Goal: Task Accomplishment & Management: Manage account settings

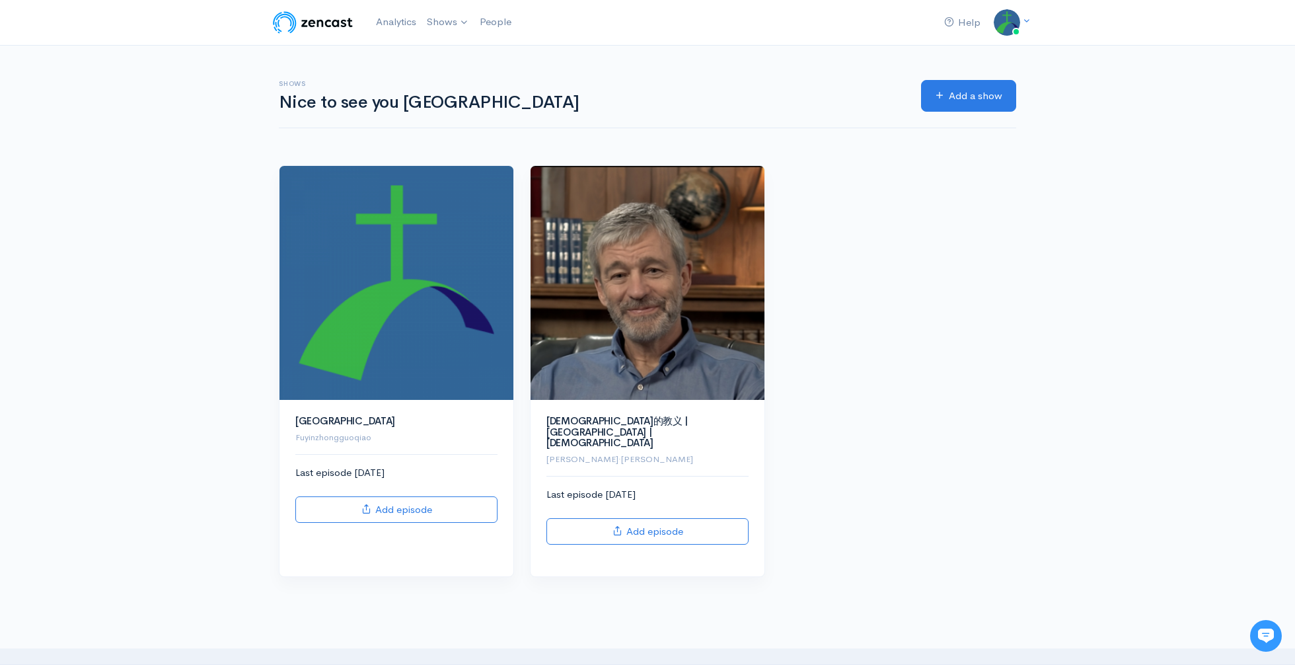
click at [690, 84] on h6 "Shows" at bounding box center [592, 83] width 627 height 7
click at [330, 24] on img at bounding box center [313, 22] width 84 height 26
click at [292, 27] on img at bounding box center [313, 22] width 84 height 26
click at [437, 22] on link "Shows" at bounding box center [448, 22] width 53 height 29
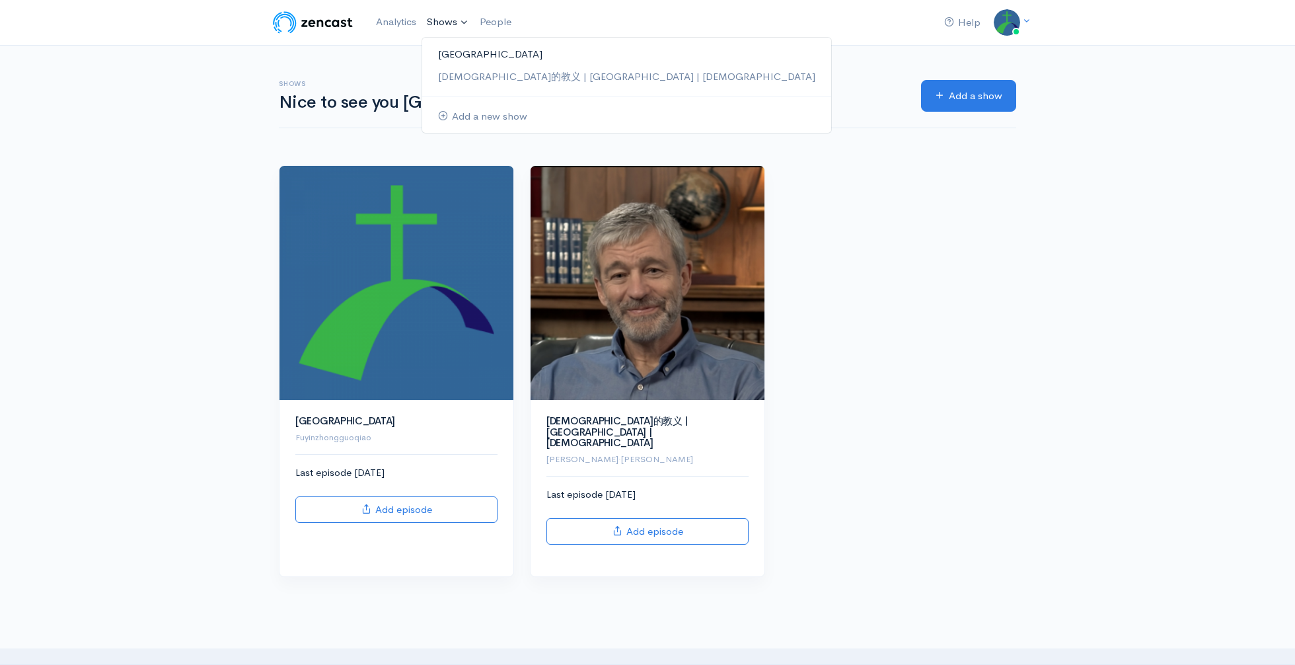
click at [450, 50] on link "[GEOGRAPHIC_DATA]" at bounding box center [626, 54] width 409 height 23
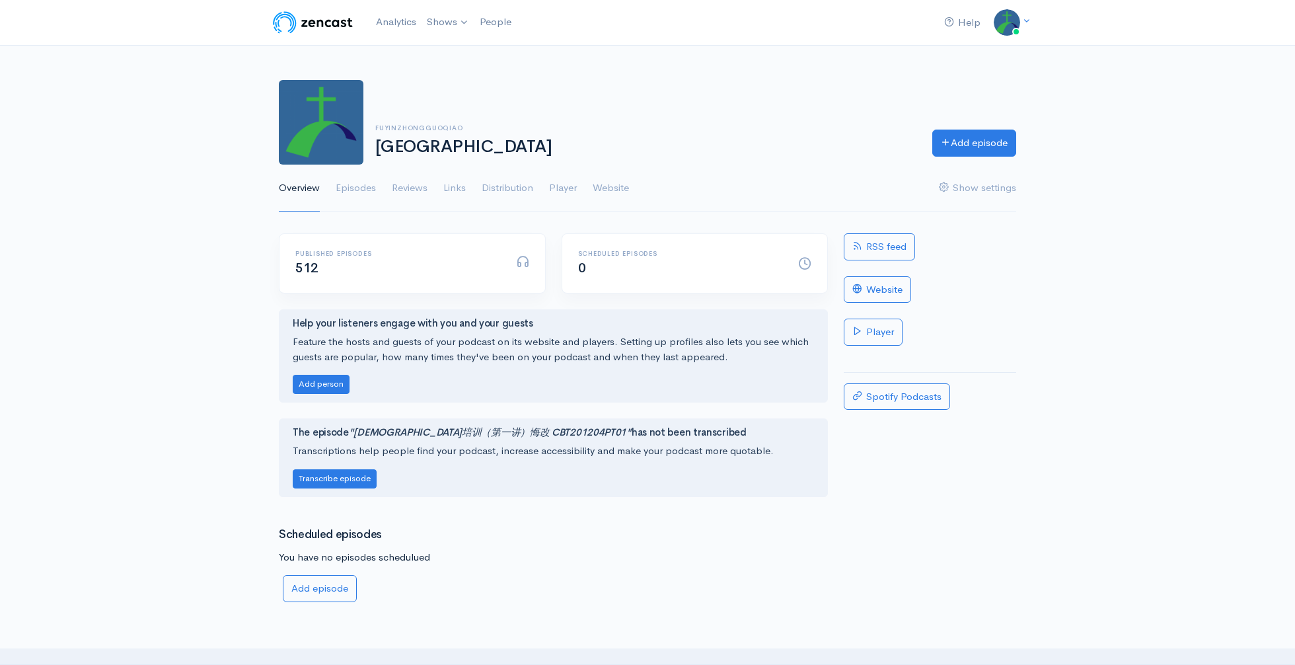
click at [296, 23] on img at bounding box center [313, 22] width 84 height 26
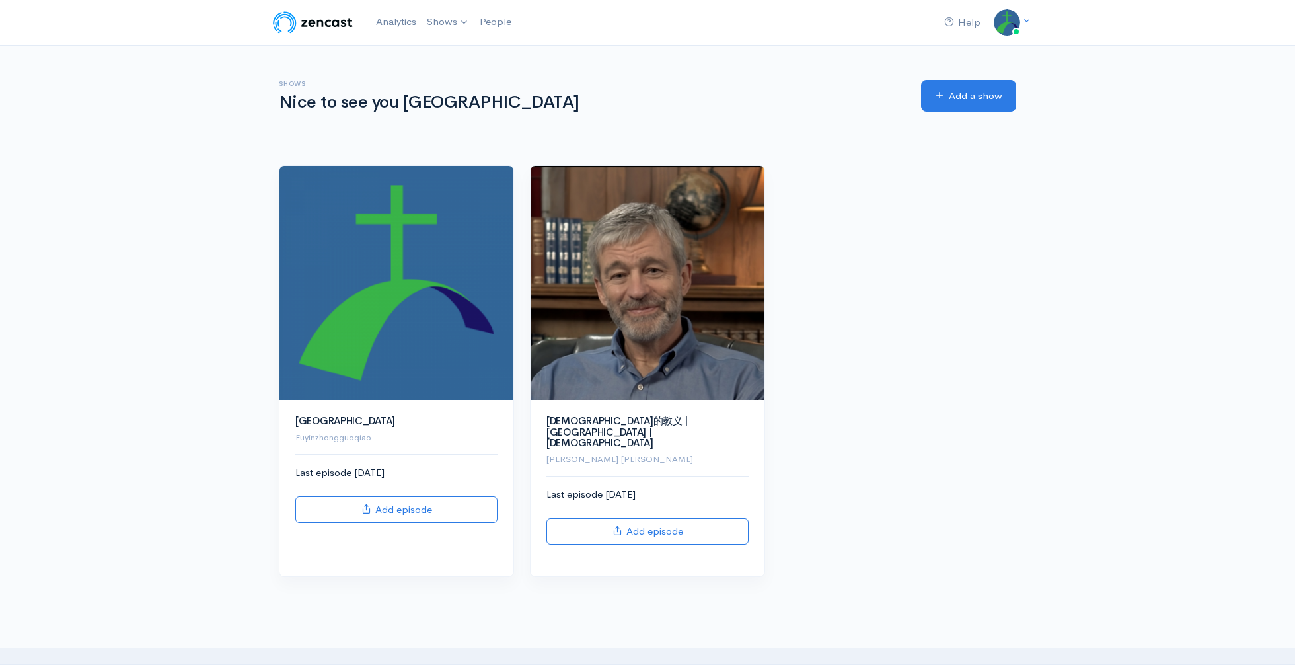
click at [294, 22] on img at bounding box center [313, 22] width 84 height 26
click at [964, 106] on link "Add a show" at bounding box center [968, 96] width 95 height 32
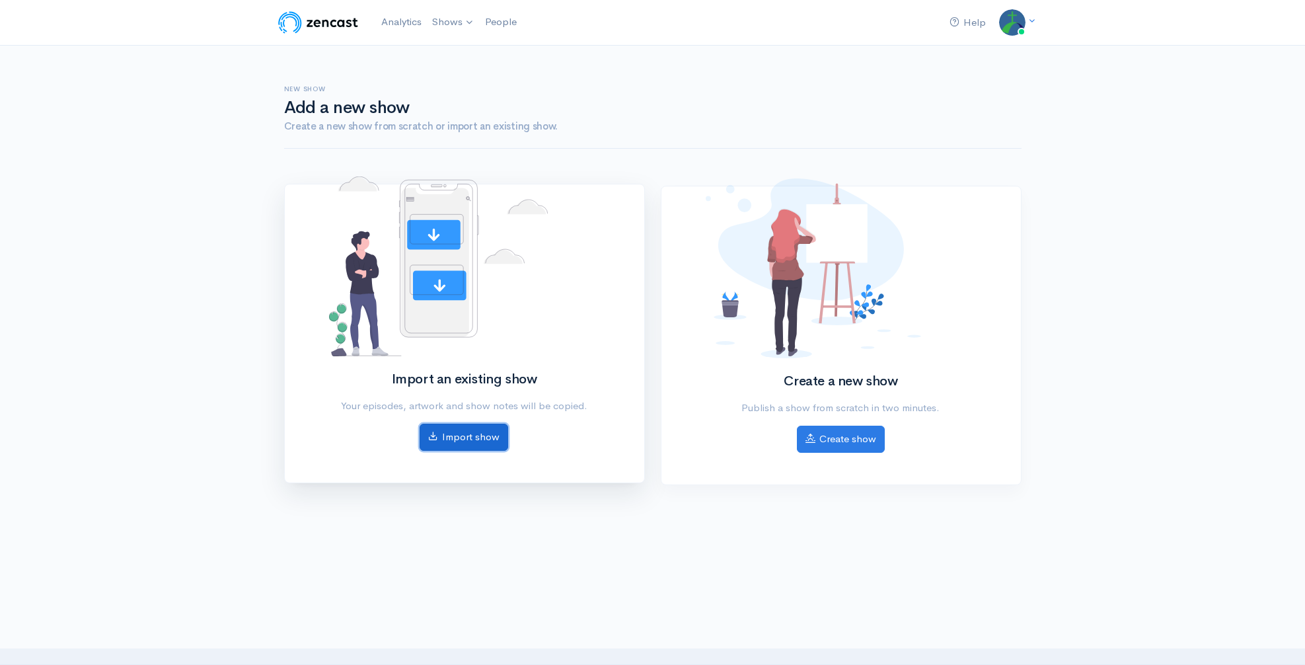
click at [484, 434] on link "Import show" at bounding box center [464, 437] width 89 height 27
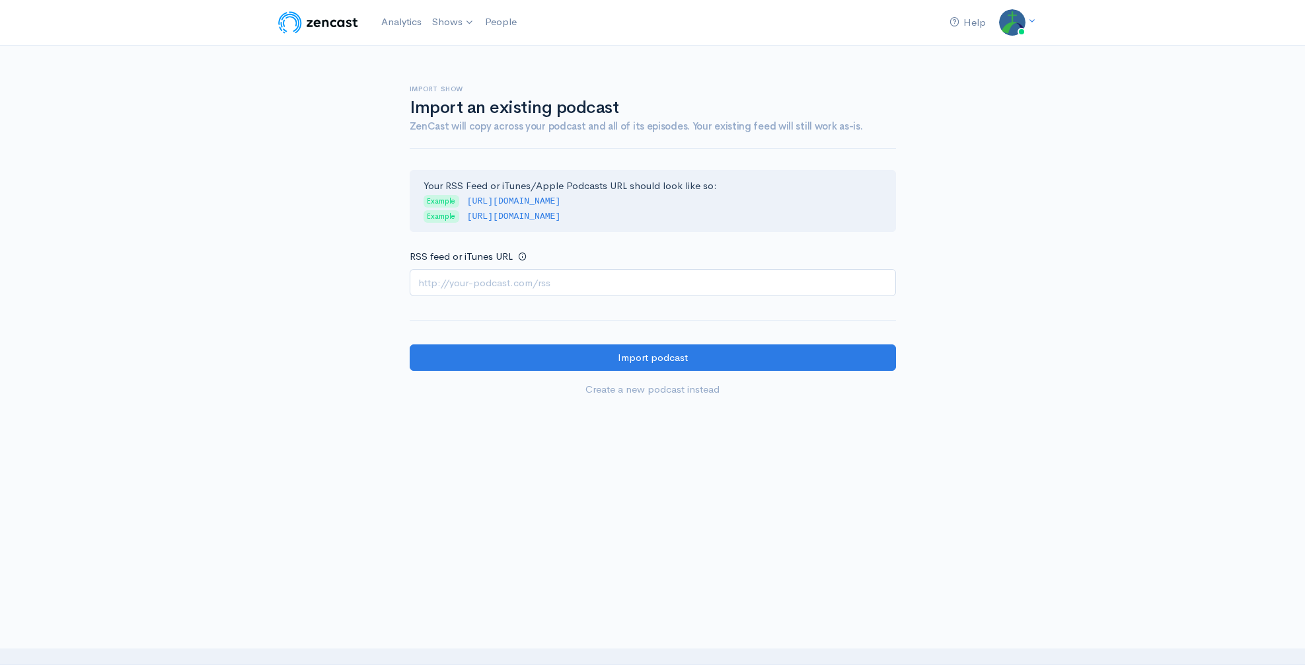
click at [295, 22] on img at bounding box center [318, 22] width 84 height 26
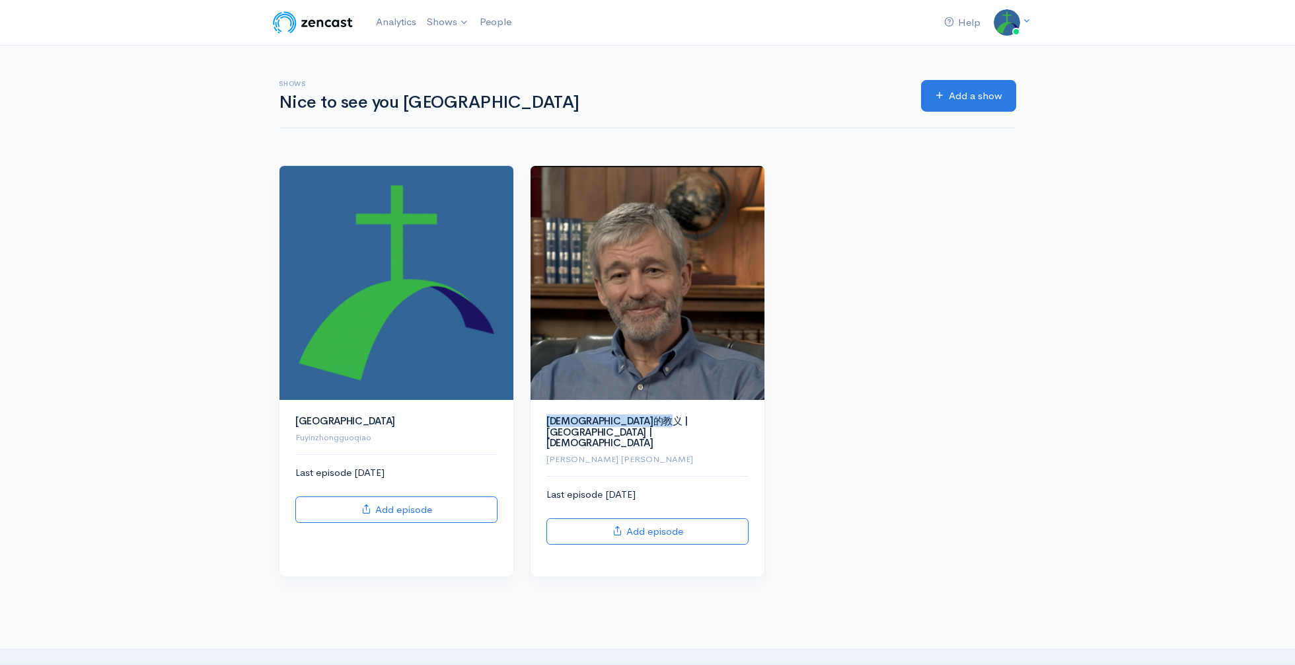
drag, startPoint x: 680, startPoint y: 422, endPoint x: 527, endPoint y: 416, distance: 152.8
click at [527, 416] on div "[DEMOGRAPHIC_DATA]的[DEMOGRAPHIC_DATA] | [GEOGRAPHIC_DATA] | [DEMOGRAPHIC_DATA] …" at bounding box center [647, 371] width 251 height 412
copy link "[DEMOGRAPHIC_DATA]的教义 | [GEOGRAPHIC_DATA] | [DEMOGRAPHIC_DATA]"
click at [964, 97] on link "Add a show" at bounding box center [968, 96] width 95 height 32
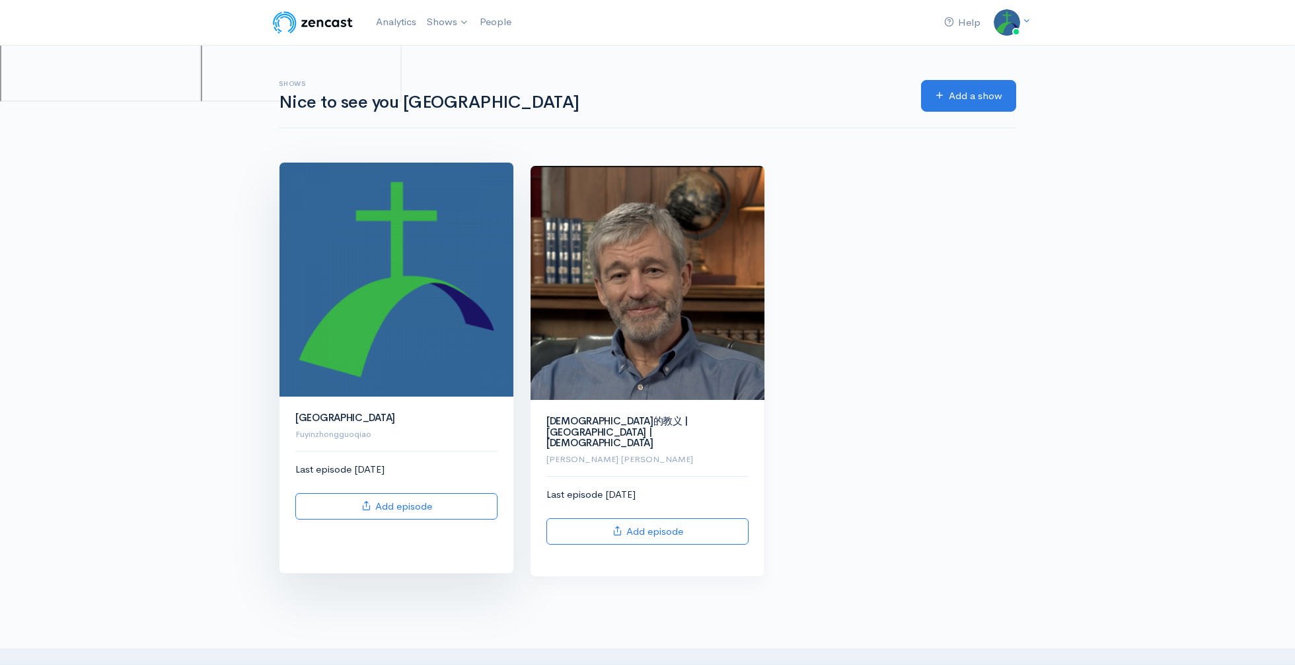
click at [309, 401] on div "[GEOGRAPHIC_DATA] Fuyinzhongguoqiao Last episode [DATE] Add episode" at bounding box center [397, 485] width 234 height 176
click at [321, 412] on link "[GEOGRAPHIC_DATA]" at bounding box center [345, 417] width 100 height 13
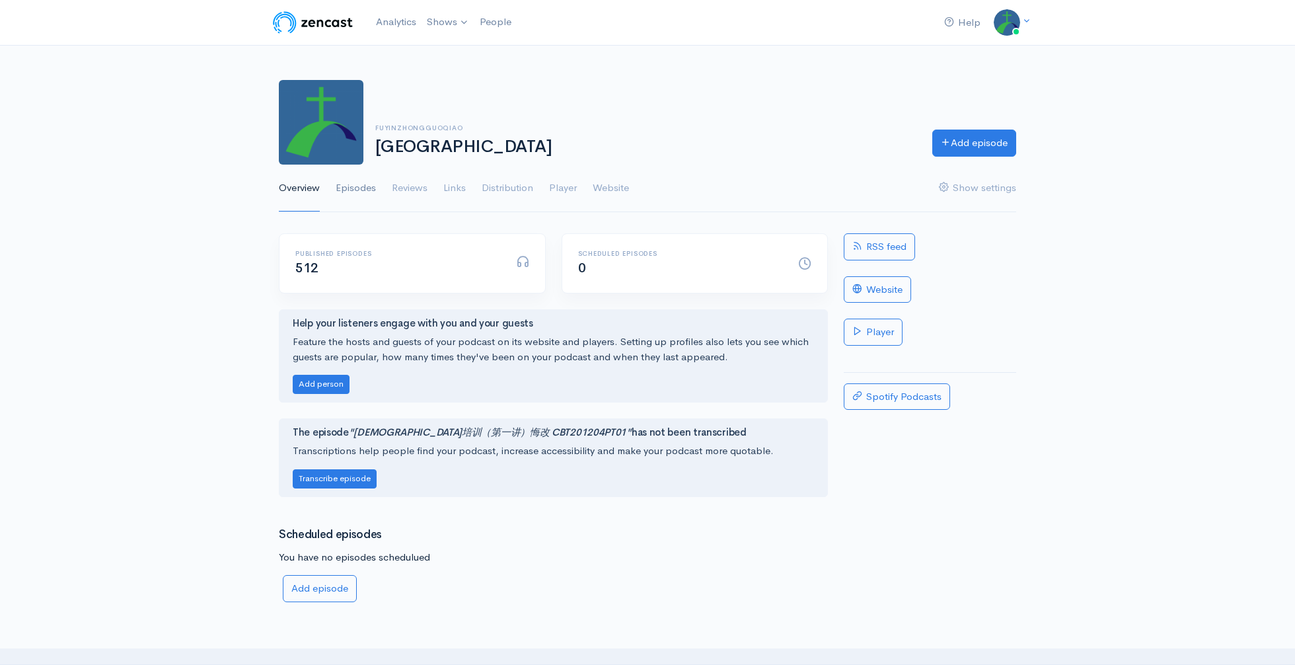
click at [369, 194] on link "Episodes" at bounding box center [356, 189] width 40 height 48
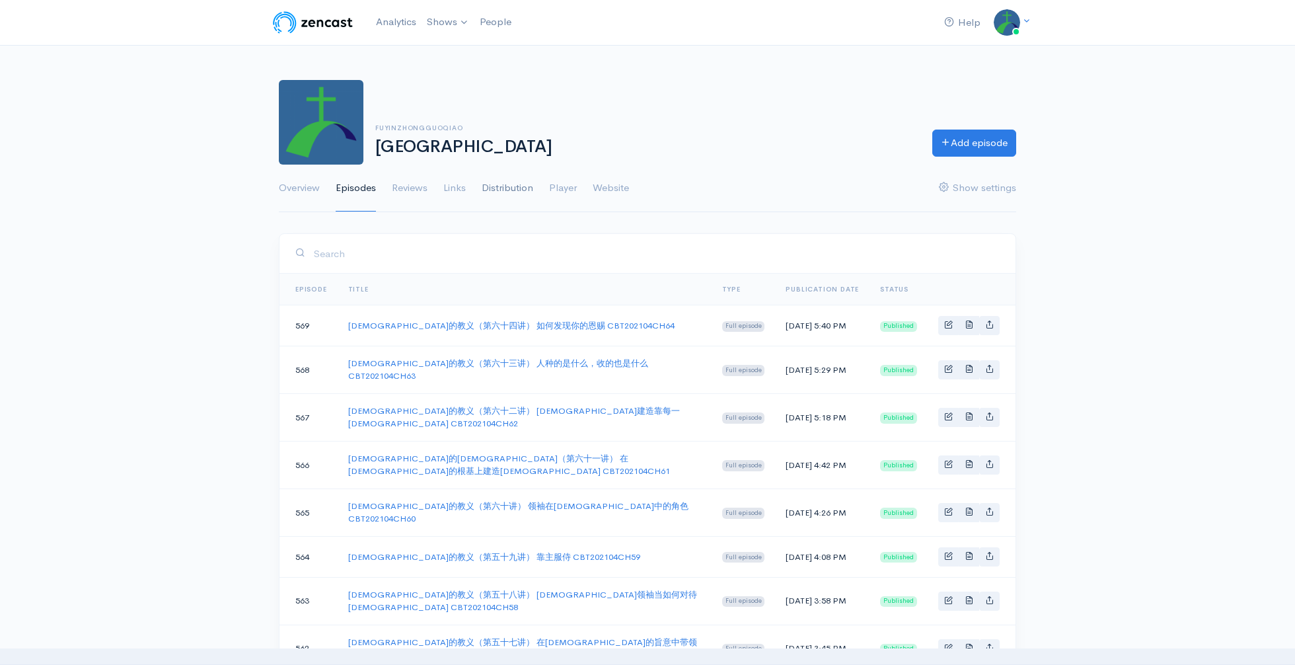
click at [492, 191] on link "Distribution" at bounding box center [508, 189] width 52 height 48
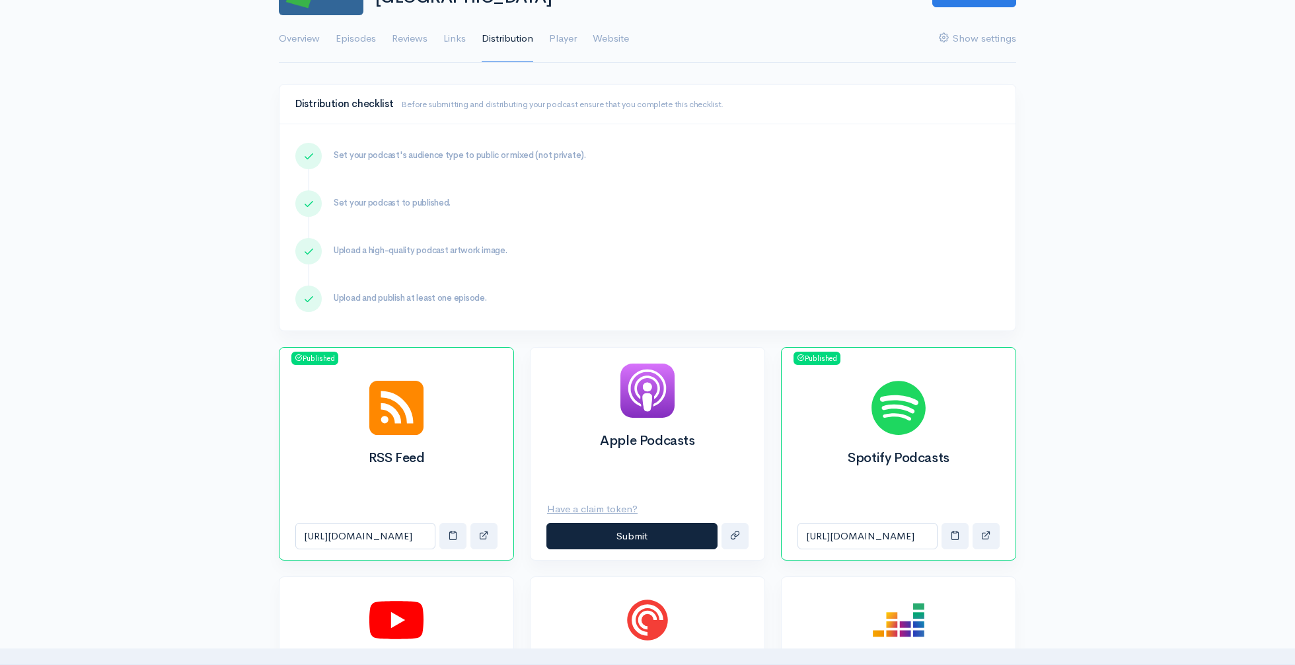
scroll to position [217, 0]
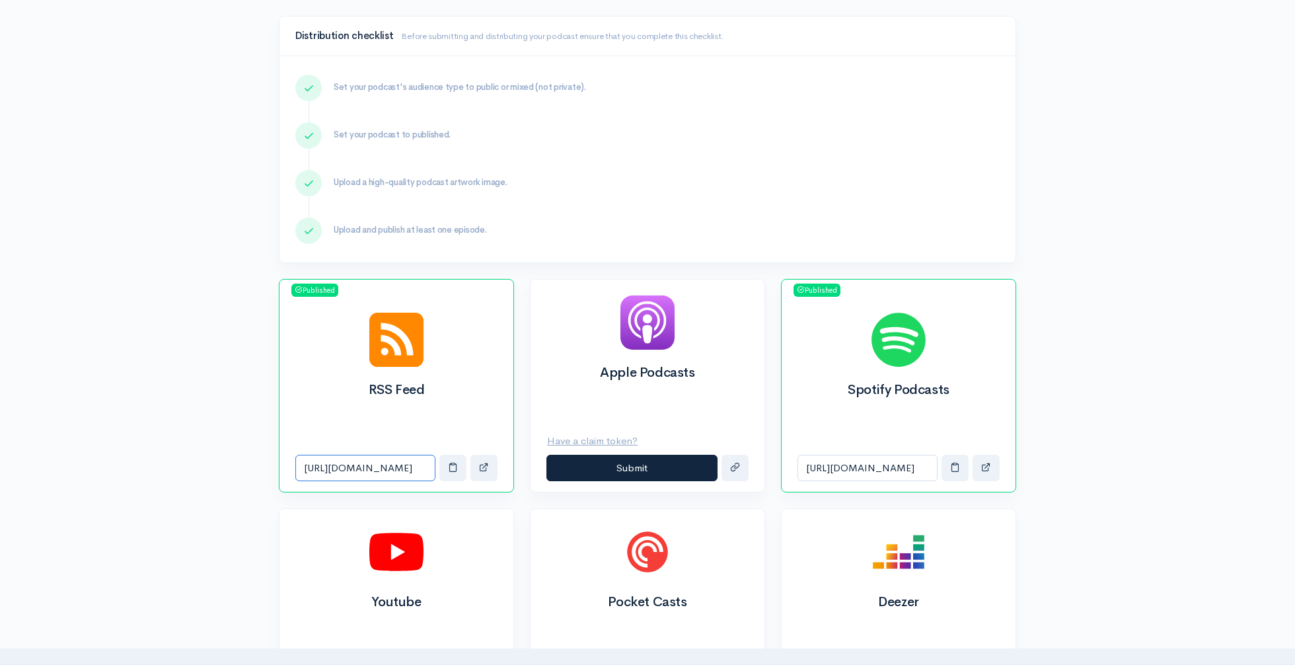
click at [385, 471] on input "[URL][DOMAIN_NAME]" at bounding box center [365, 468] width 140 height 27
click at [457, 471] on span "button" at bounding box center [453, 467] width 10 height 10
